Goal: Register for event/course

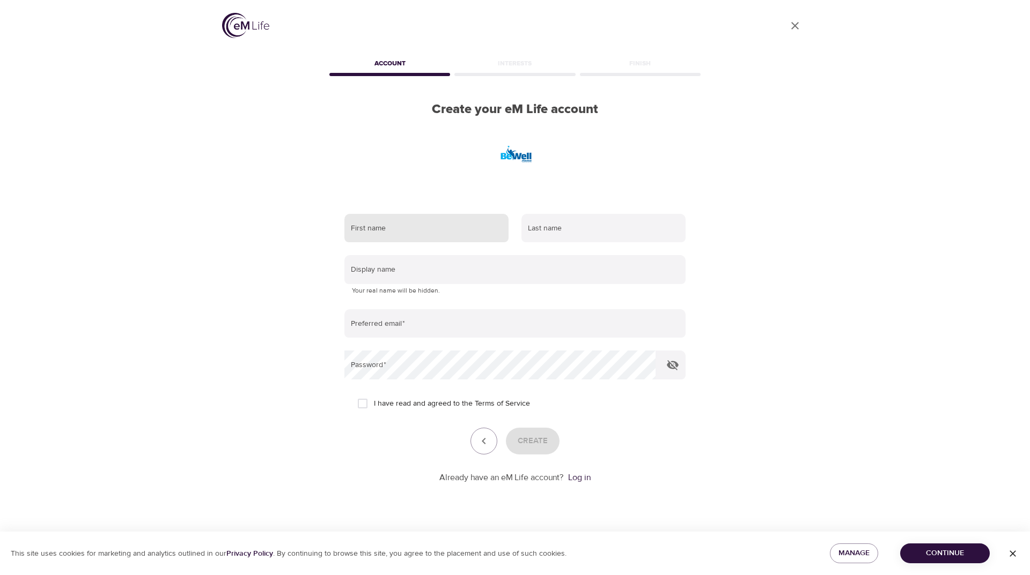
click at [424, 220] on input "text" at bounding box center [426, 228] width 164 height 29
type input "Abhishek"
type input "Chawan"
type input "[EMAIL_ADDRESS][DOMAIN_NAME]"
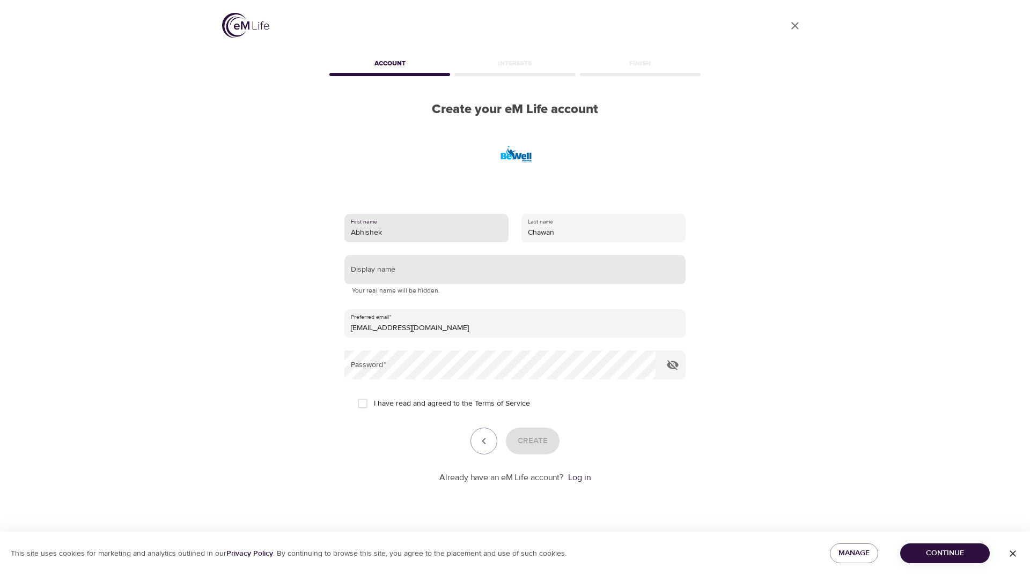
click at [442, 269] on input "text" at bounding box center [514, 269] width 341 height 29
click at [273, 246] on div "User Profile Account Interests Finish Create your eM Life account First name [P…" at bounding box center [514, 287] width 611 height 575
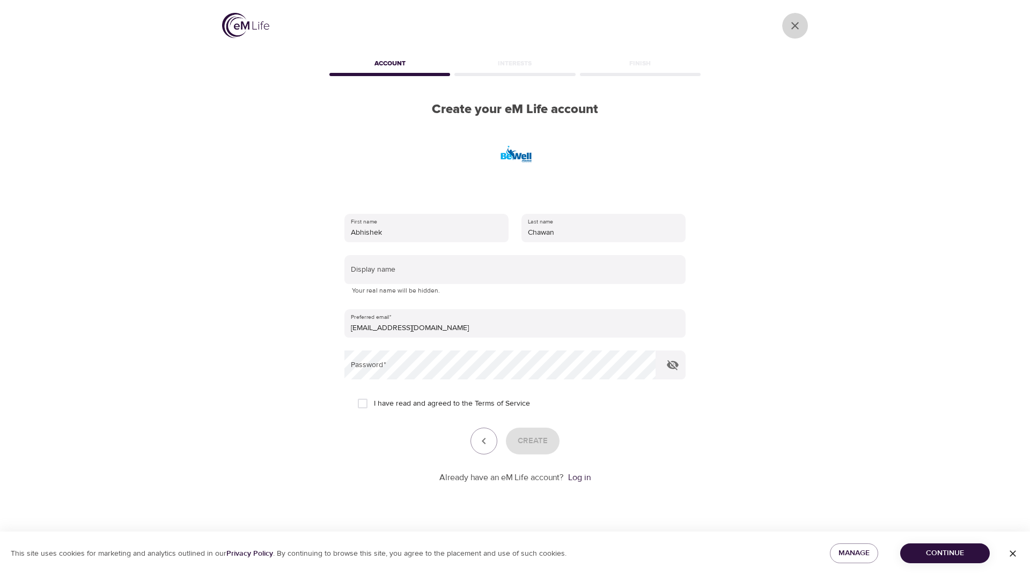
click at [795, 25] on icon "close" at bounding box center [795, 26] width 8 height 8
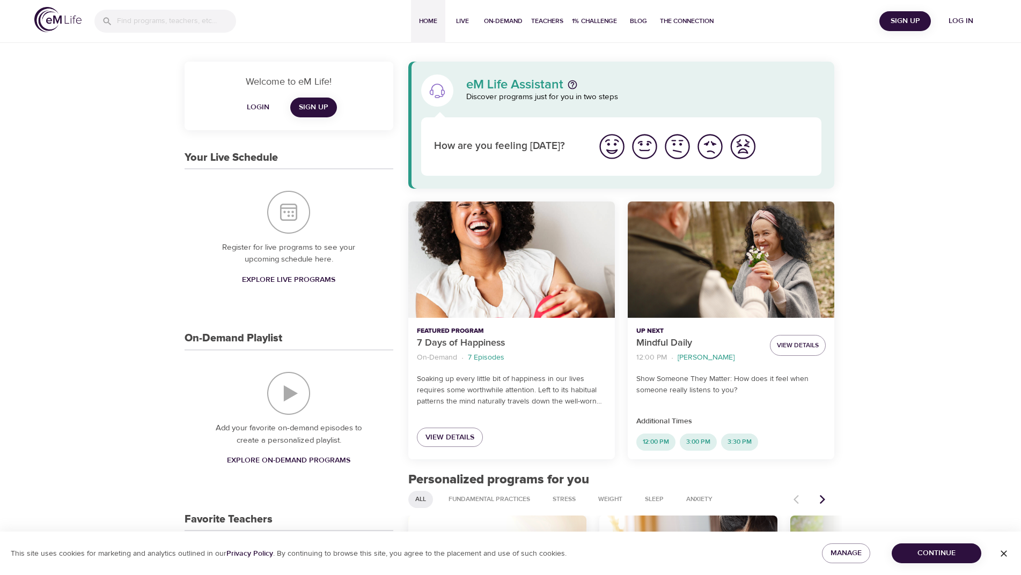
click at [959, 18] on span "Log in" at bounding box center [960, 20] width 43 height 13
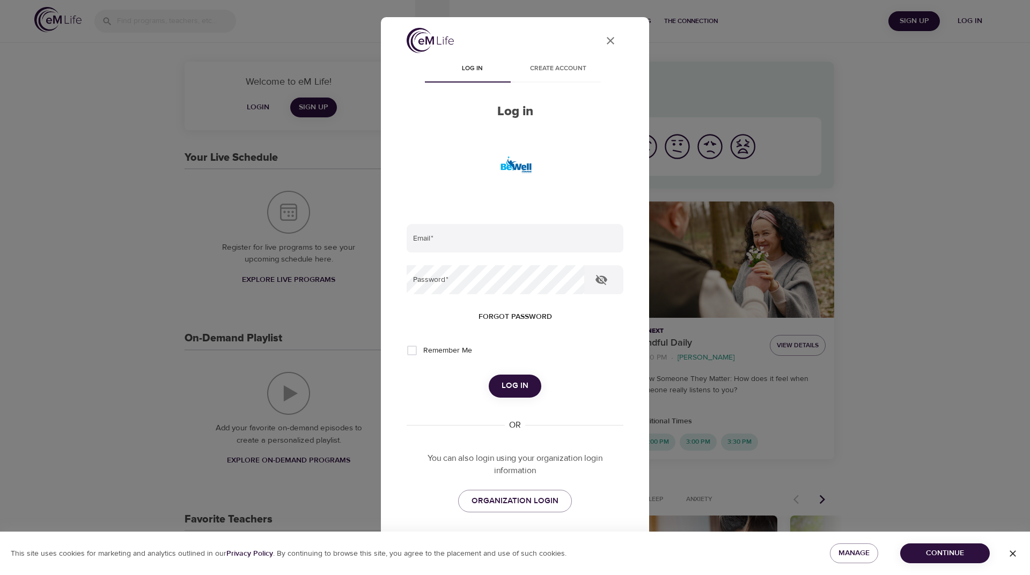
type input "[EMAIL_ADDRESS][DOMAIN_NAME]"
click at [508, 379] on span "Log in" at bounding box center [514, 386] width 27 height 14
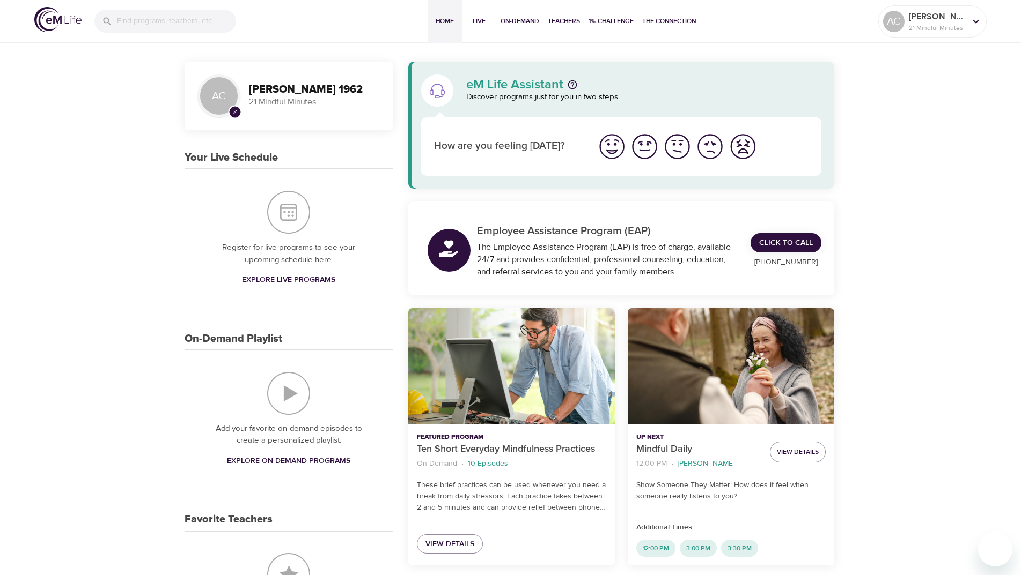
click at [741, 147] on img "I'm feeling worst" at bounding box center [742, 146] width 29 height 29
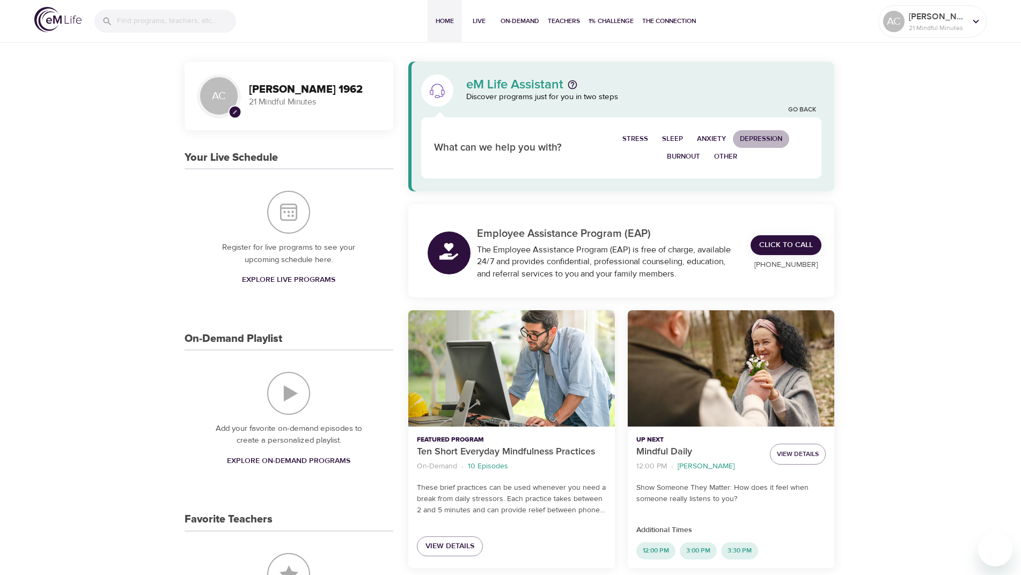
click at [760, 138] on span "Depression" at bounding box center [761, 139] width 42 height 12
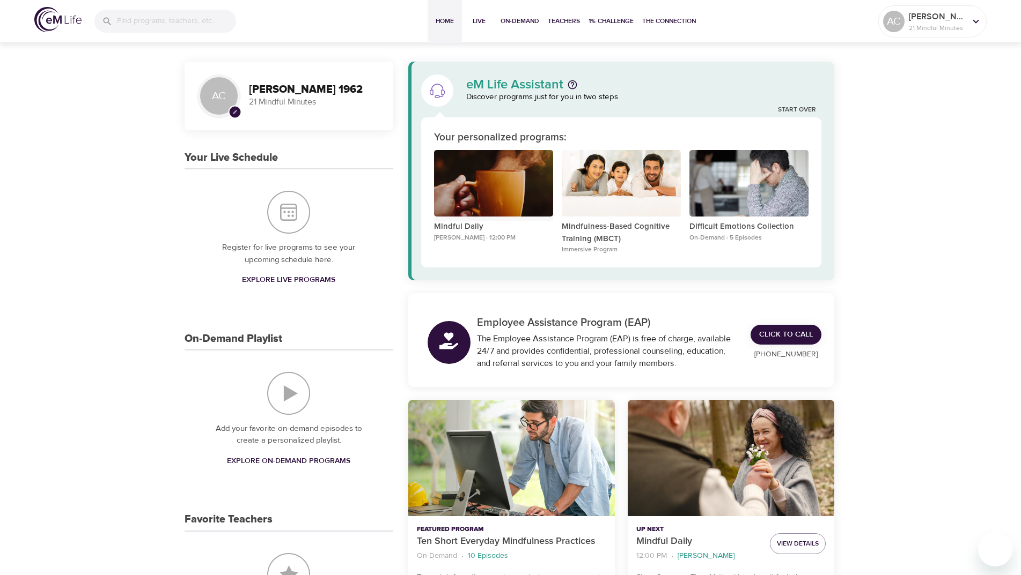
click at [490, 197] on div "Mindful Daily" at bounding box center [493, 183] width 119 height 67
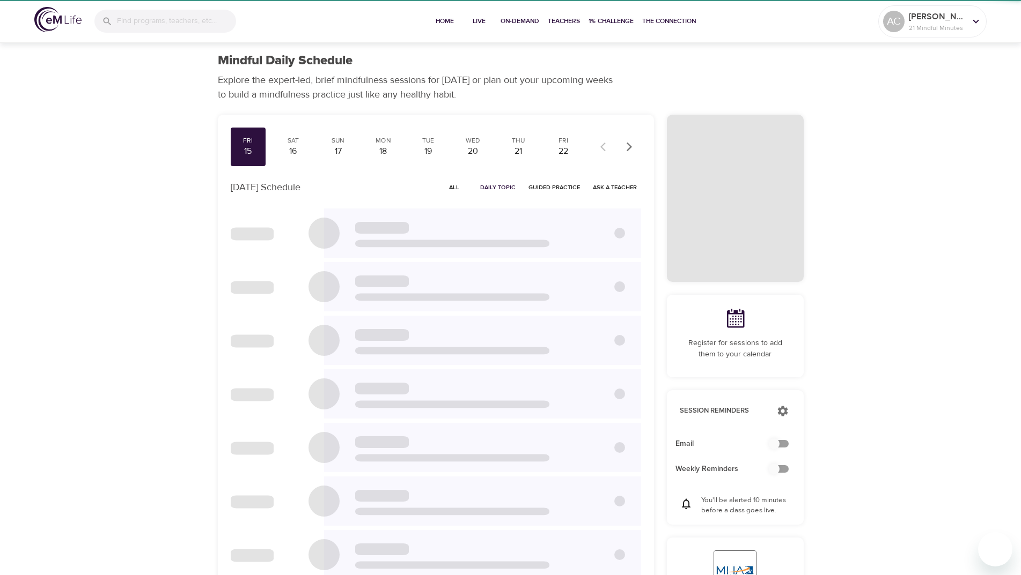
checkbox input "true"
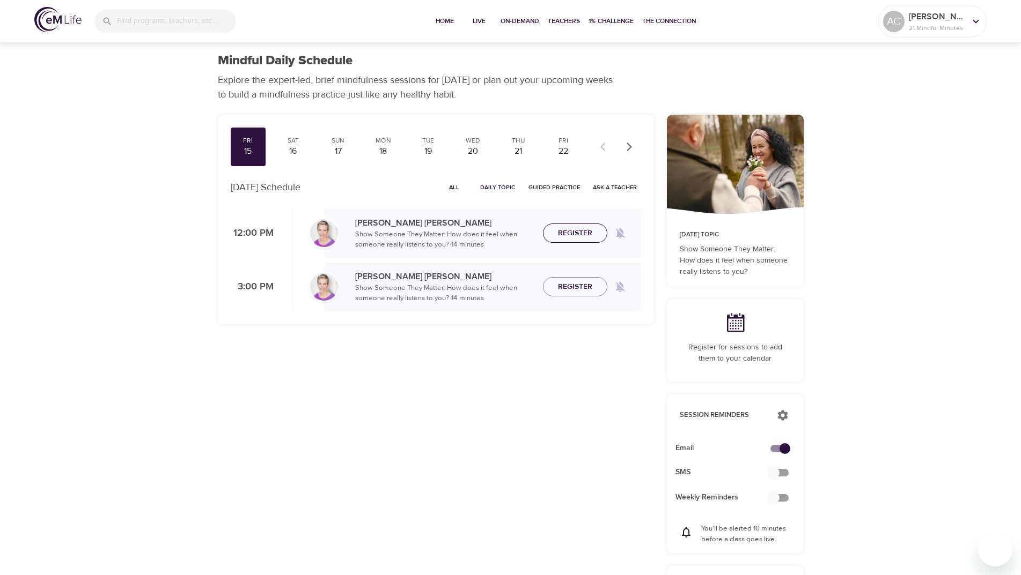
click at [572, 235] on span "Register" at bounding box center [575, 233] width 34 height 13
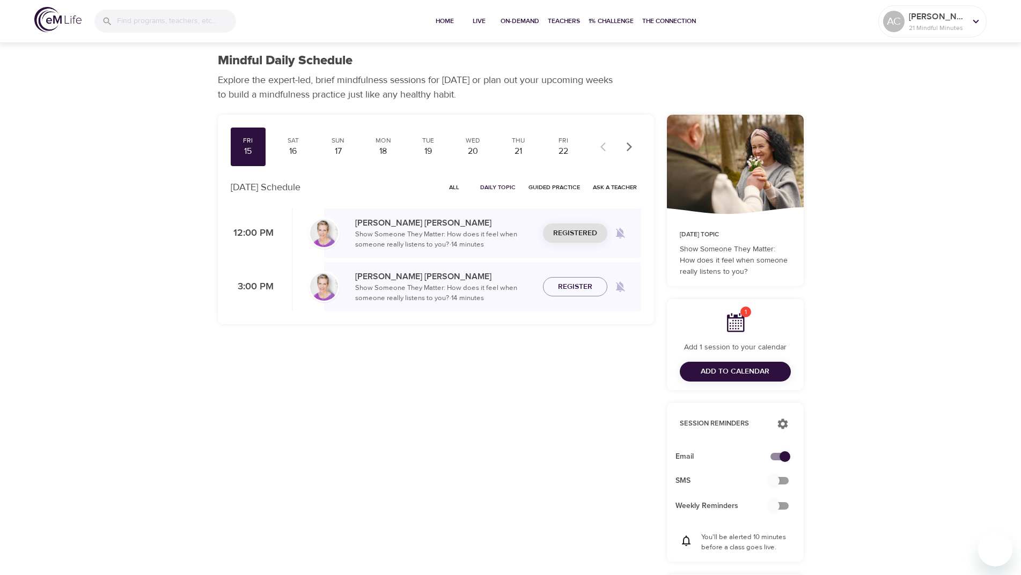
click at [760, 375] on span "Add to Calendar" at bounding box center [734, 371] width 69 height 13
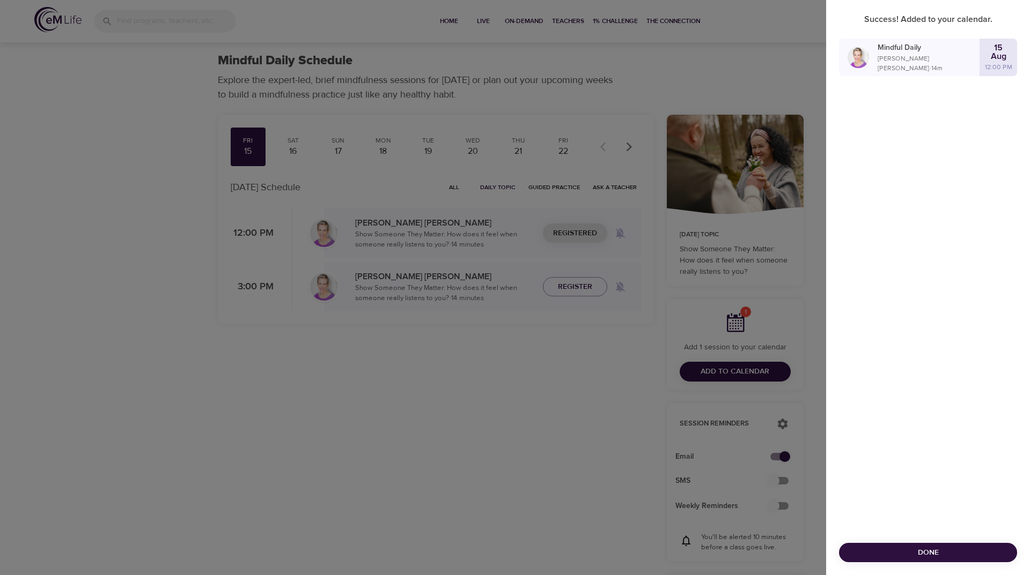
click at [571, 402] on div at bounding box center [515, 287] width 1030 height 575
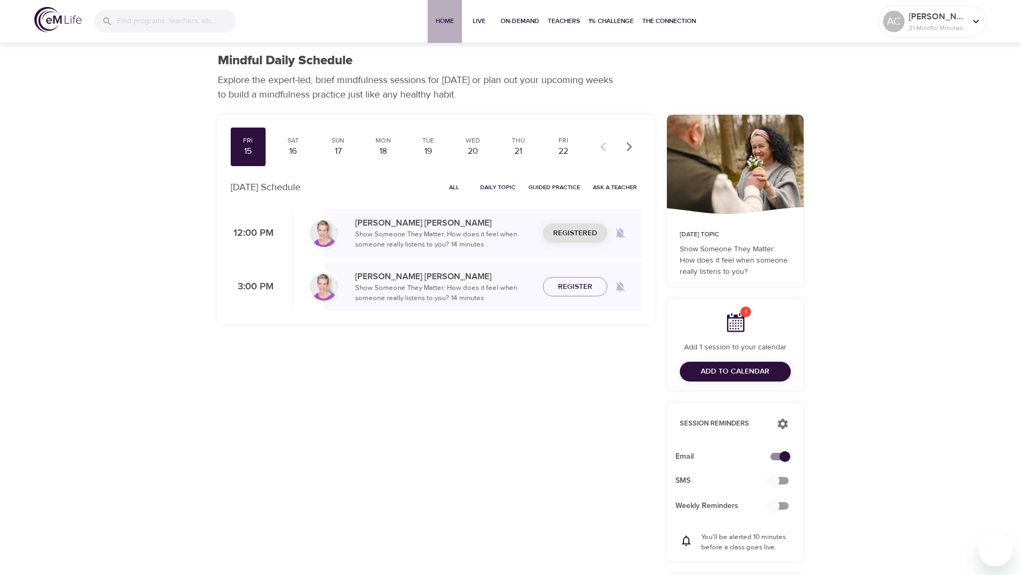
click at [433, 21] on span "Home" at bounding box center [445, 21] width 26 height 11
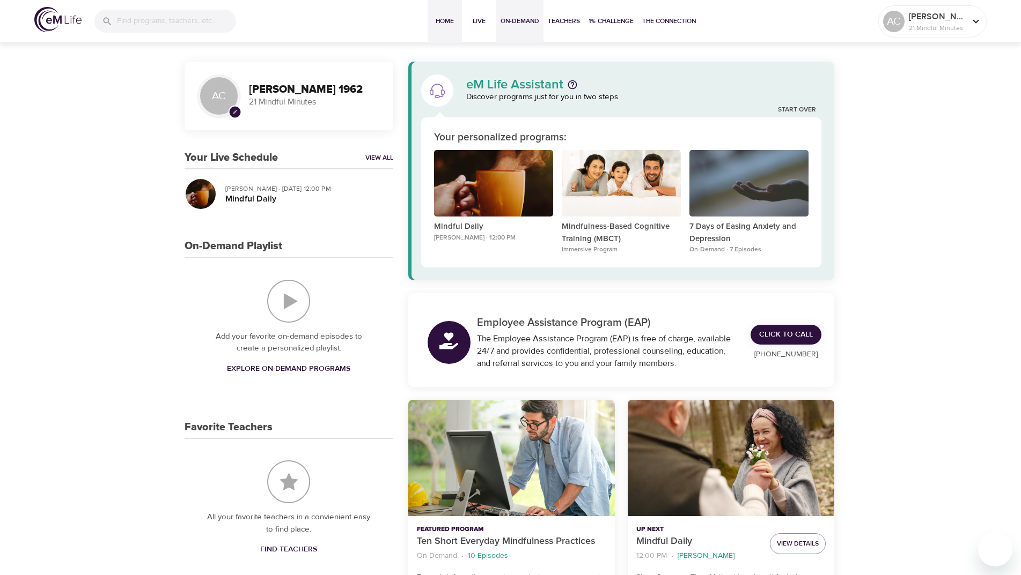
click at [524, 16] on span "On-Demand" at bounding box center [519, 21] width 39 height 11
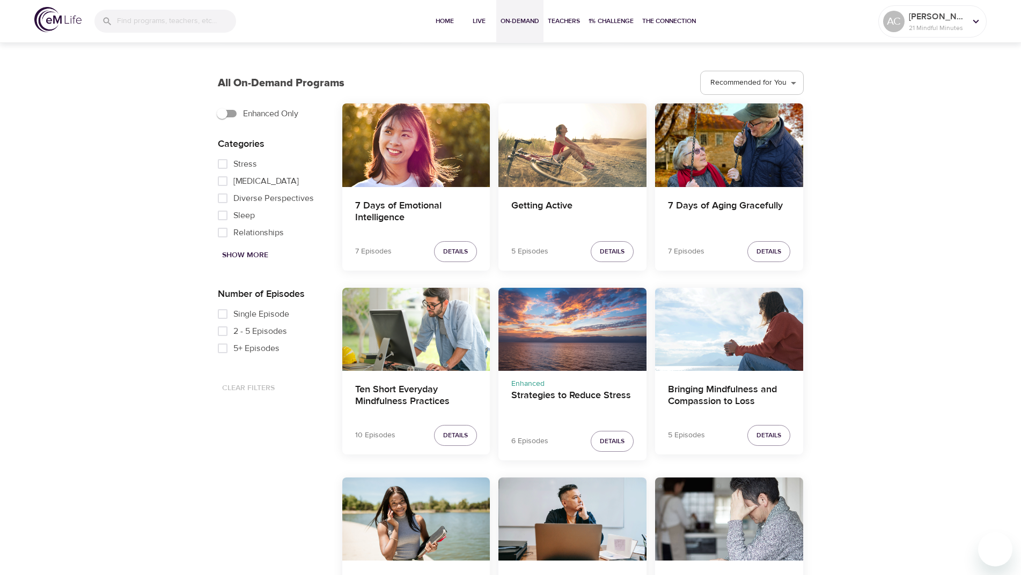
scroll to position [536, 0]
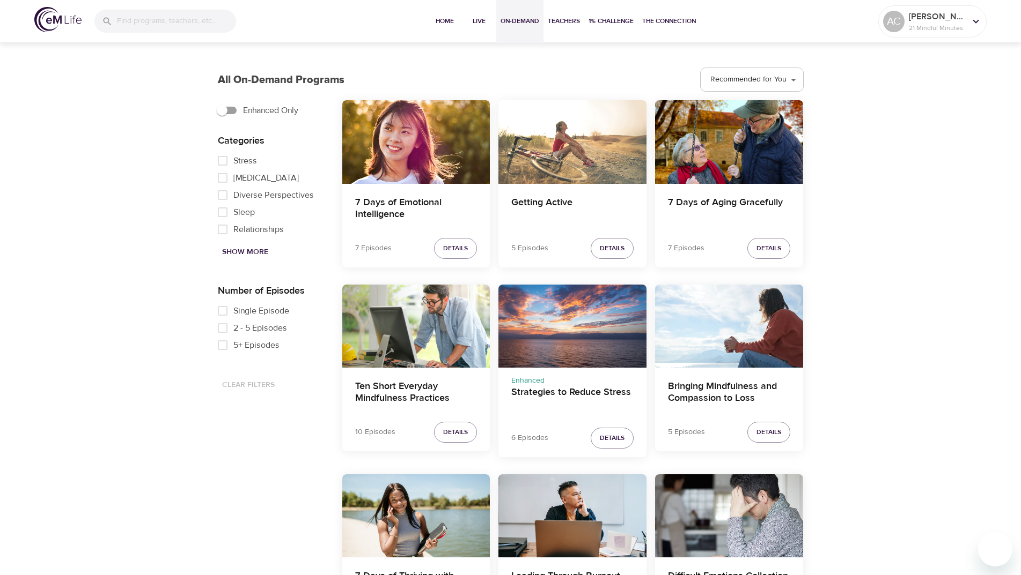
click at [225, 228] on input "Relationships" at bounding box center [222, 229] width 21 height 17
checkbox input "true"
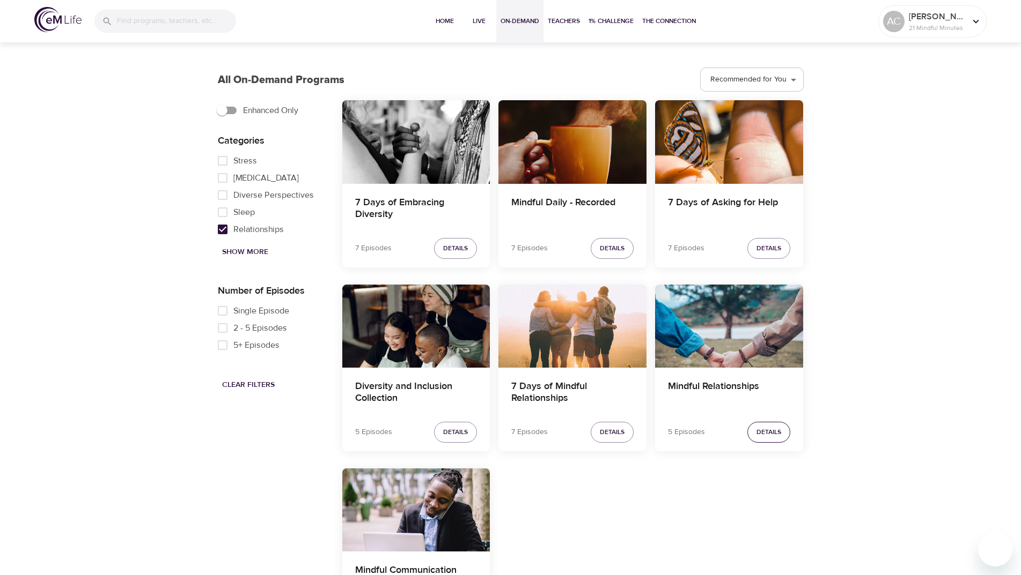
click at [778, 436] on span "Details" at bounding box center [768, 432] width 25 height 11
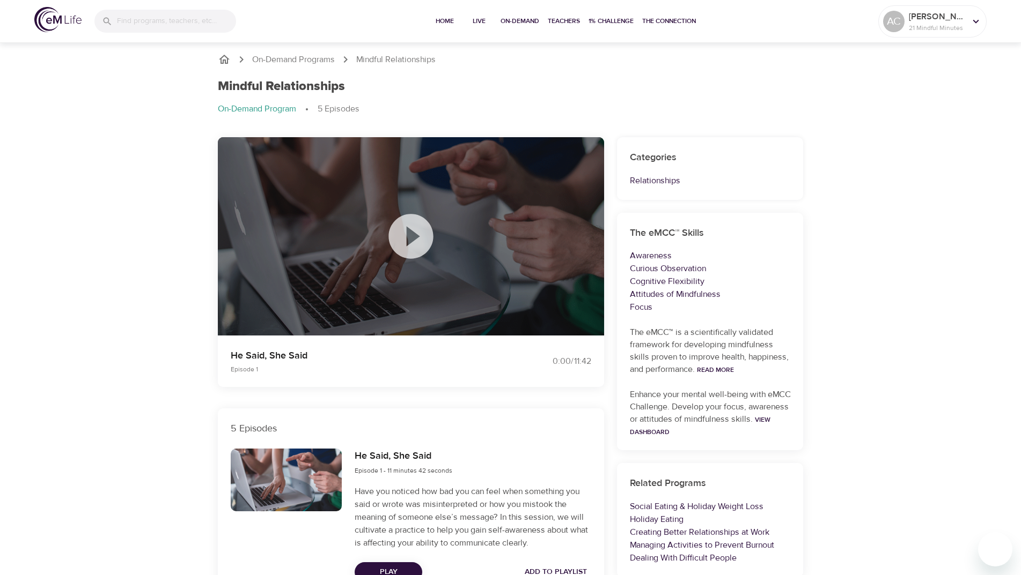
click at [412, 242] on icon at bounding box center [410, 236] width 45 height 45
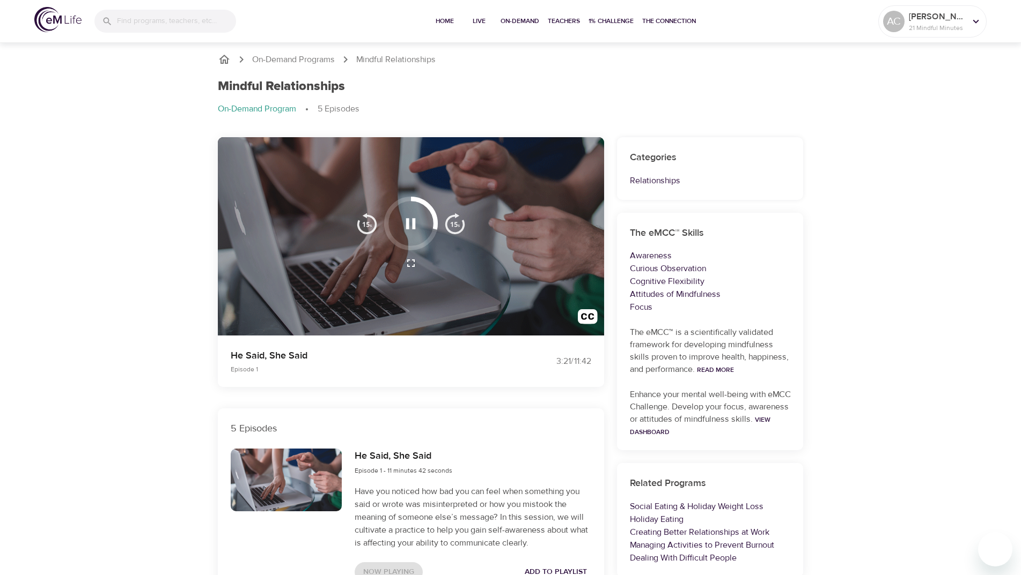
click at [417, 211] on button "button" at bounding box center [411, 224] width 32 height 32
click at [408, 234] on button "button" at bounding box center [411, 224] width 32 height 32
click at [415, 212] on button "button" at bounding box center [411, 224] width 32 height 32
click at [412, 219] on icon "button" at bounding box center [411, 223] width 10 height 11
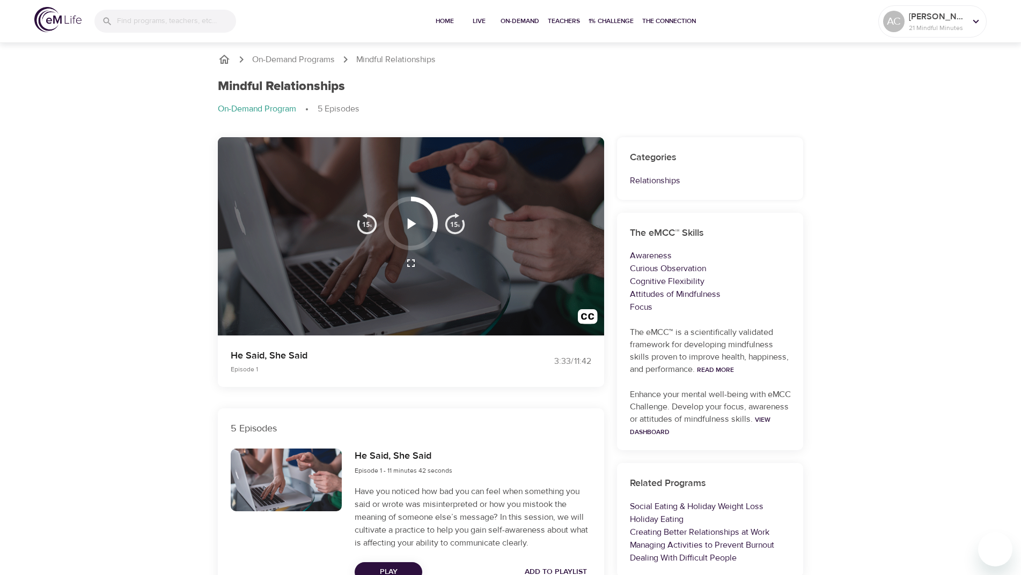
click at [412, 219] on icon "button" at bounding box center [410, 224] width 19 height 19
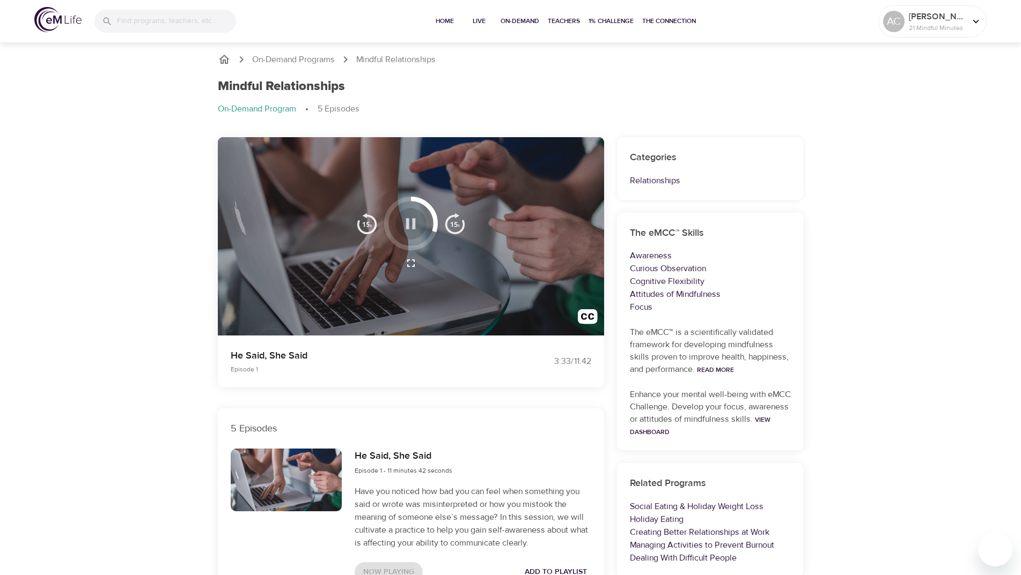
click at [412, 219] on icon "button" at bounding box center [411, 223] width 10 height 11
